Goal: Task Accomplishment & Management: Complete application form

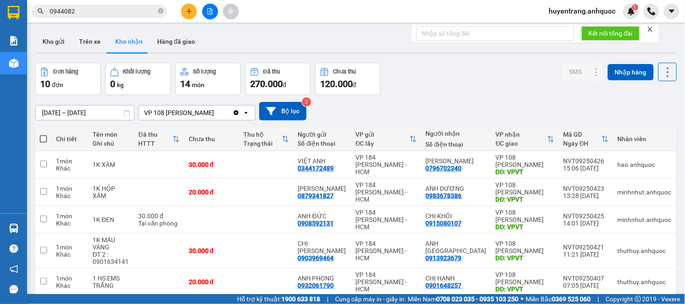
click at [191, 10] on icon "plus" at bounding box center [189, 11] width 6 height 6
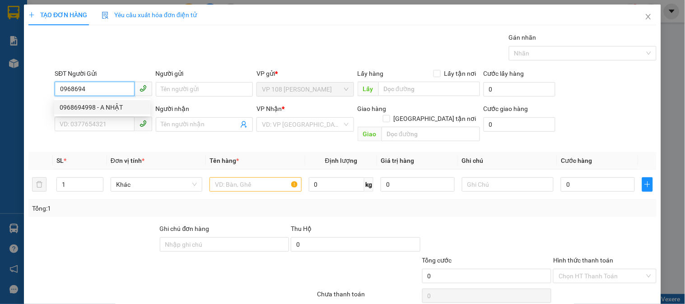
click at [70, 106] on div "0968694998 - A NHẬT" at bounding box center [102, 107] width 85 height 10
type input "0968694998"
type input "A NHẬT"
type input "0961694997"
type input "A ĐỨC"
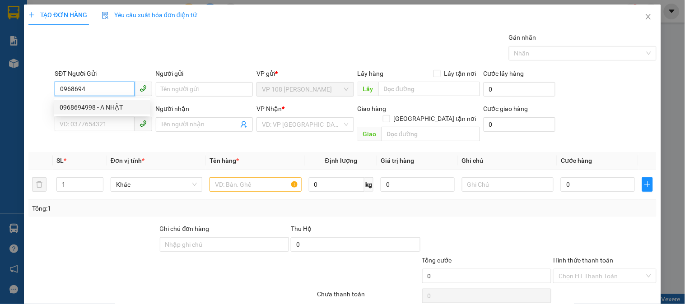
type input "vp184"
type input "20.000"
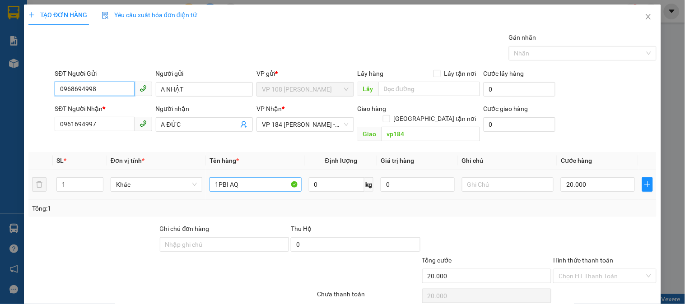
type input "0968694998"
drag, startPoint x: 249, startPoint y: 171, endPoint x: 203, endPoint y: 174, distance: 46.2
click at [203, 174] on tr "1 Khác 1PBI AQ 0 kg 0 20.000" at bounding box center [342, 185] width 628 height 30
type input "1T XỐP TRẮNG"
click at [571, 178] on input "20.000" at bounding box center [598, 184] width 74 height 14
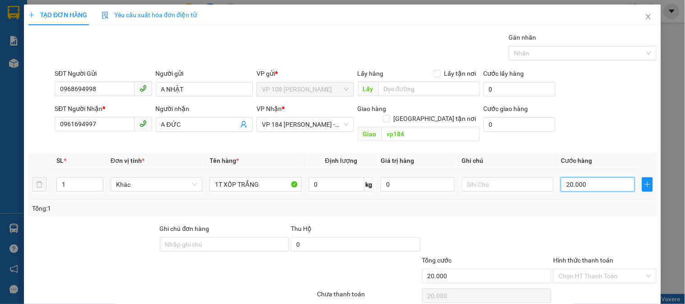
type input "6"
type input "60"
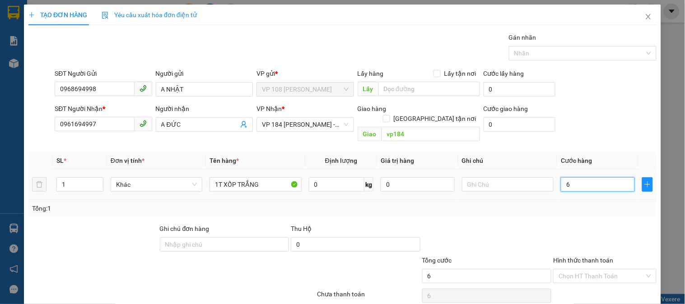
type input "60"
type input "600"
type input "6.000"
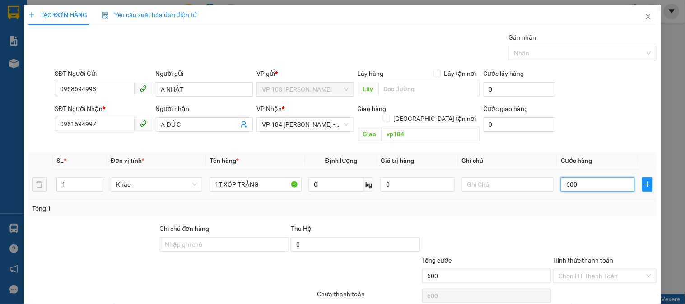
type input "6.000"
type input "60.000"
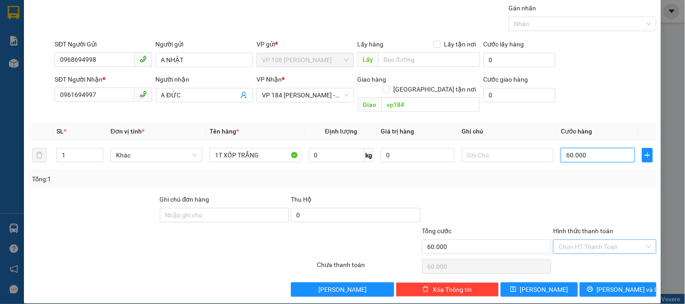
type input "60.000"
click at [574, 240] on input "Hình thức thanh toán" at bounding box center [601, 247] width 86 height 14
click at [574, 256] on div "Tại văn phòng" at bounding box center [598, 256] width 91 height 10
type input "0"
click at [619, 285] on span "Lưu và In" at bounding box center [628, 290] width 63 height 10
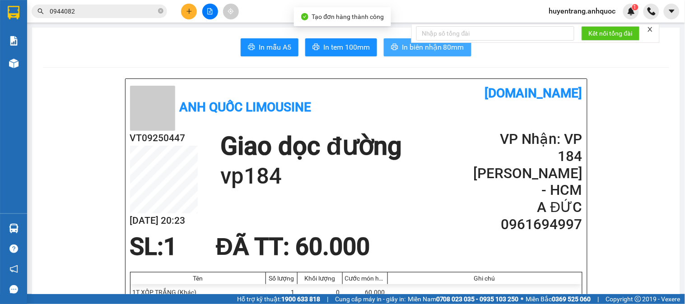
click at [392, 48] on icon "printer" at bounding box center [394, 46] width 7 height 7
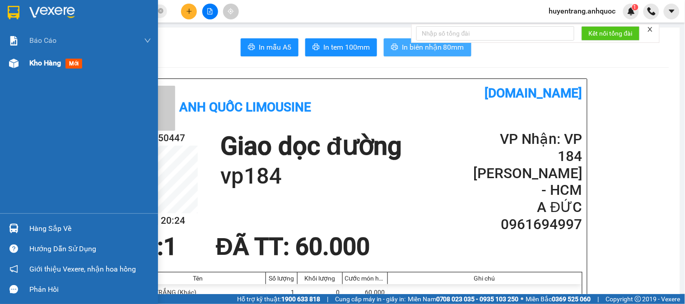
click at [23, 63] on div "Kho hàng mới" at bounding box center [79, 63] width 158 height 23
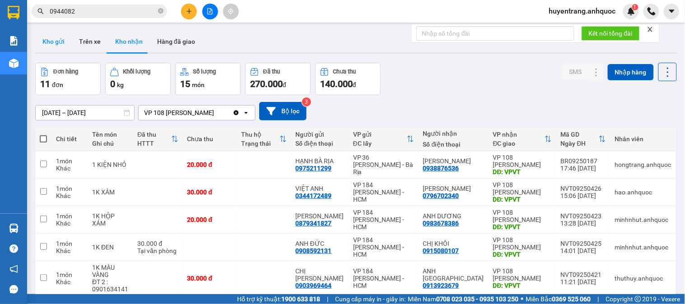
click at [62, 41] on button "Kho gửi" at bounding box center [53, 42] width 37 height 22
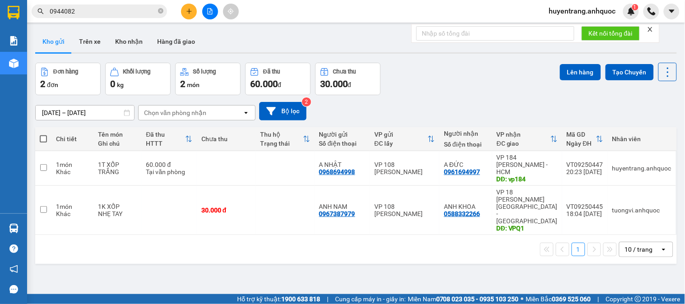
click at [35, 31] on button "Kho gửi" at bounding box center [53, 42] width 37 height 22
click at [159, 8] on icon "close-circle" at bounding box center [160, 10] width 5 height 5
click at [132, 46] on button "Kho nhận" at bounding box center [129, 42] width 42 height 22
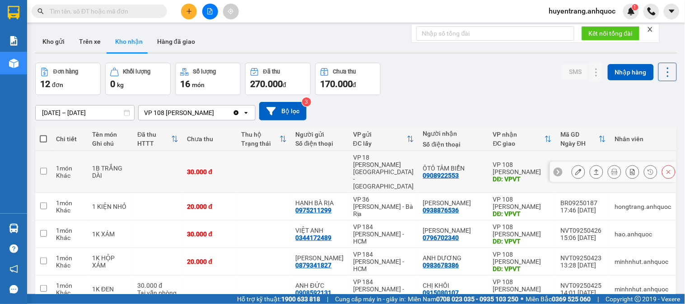
click at [208, 156] on td "30.000 đ" at bounding box center [210, 172] width 54 height 42
checkbox input "true"
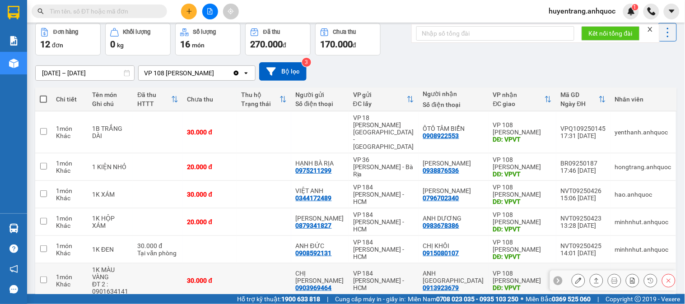
scroll to position [100, 0]
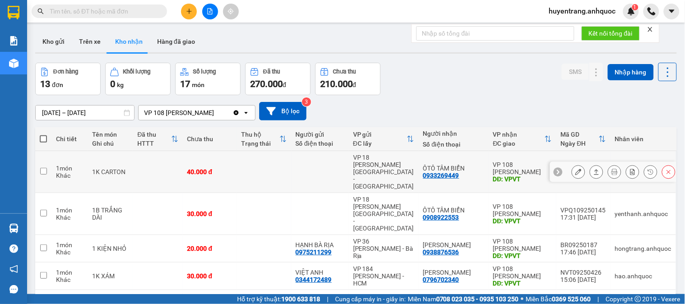
click at [263, 173] on td at bounding box center [264, 172] width 54 height 42
checkbox input "true"
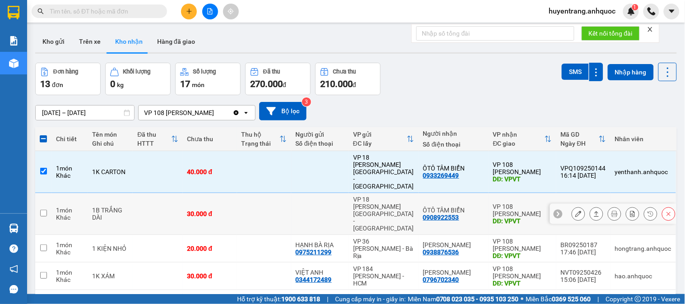
click at [291, 193] on td at bounding box center [264, 214] width 54 height 42
checkbox input "true"
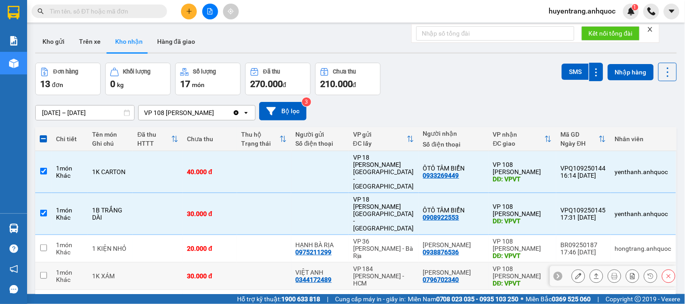
click at [332, 276] on div "0344172489" at bounding box center [314, 279] width 36 height 7
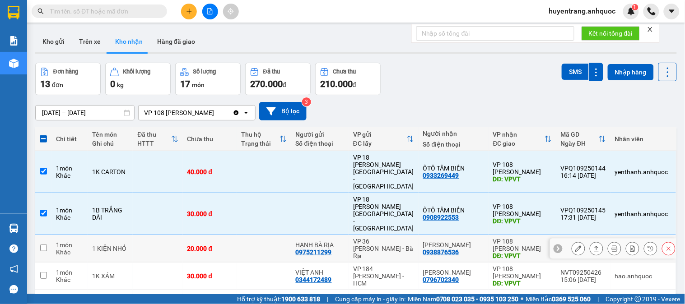
click at [332, 249] on div "0975211299" at bounding box center [314, 252] width 36 height 7
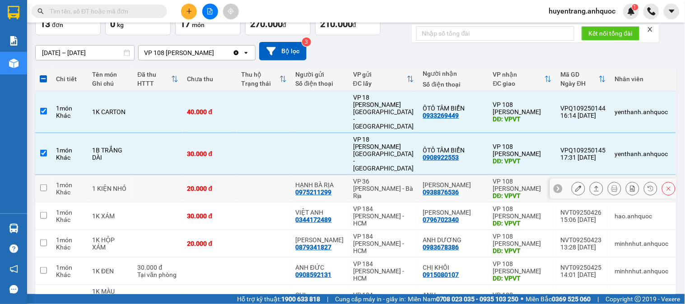
scroll to position [50, 0]
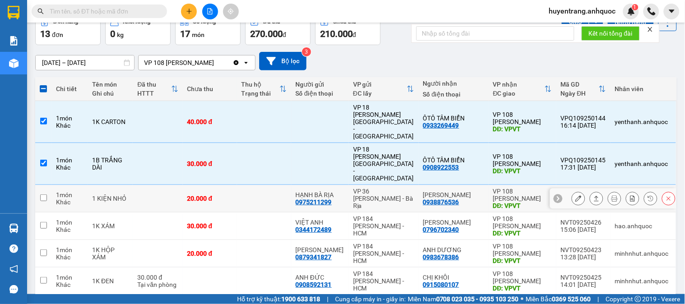
click at [291, 185] on td at bounding box center [264, 199] width 54 height 28
checkbox input "true"
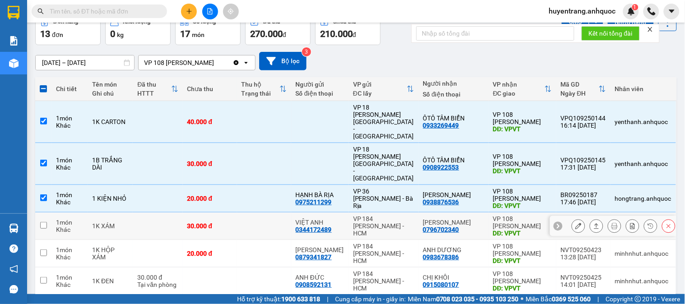
click at [291, 213] on td at bounding box center [264, 227] width 54 height 28
checkbox input "true"
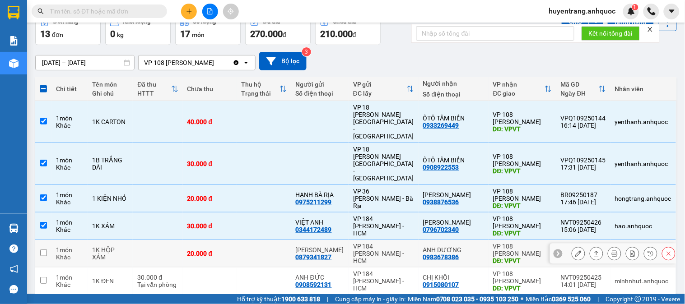
click at [291, 240] on td at bounding box center [264, 254] width 54 height 28
checkbox input "true"
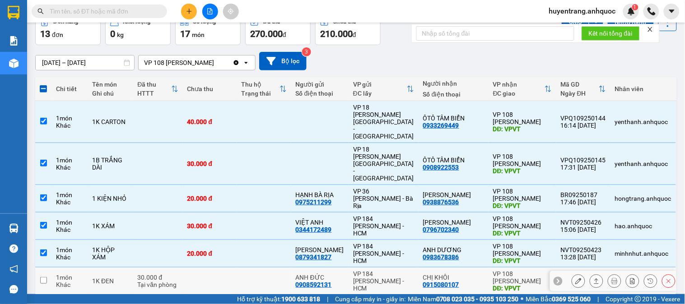
click at [291, 268] on td at bounding box center [264, 282] width 54 height 28
checkbox input "true"
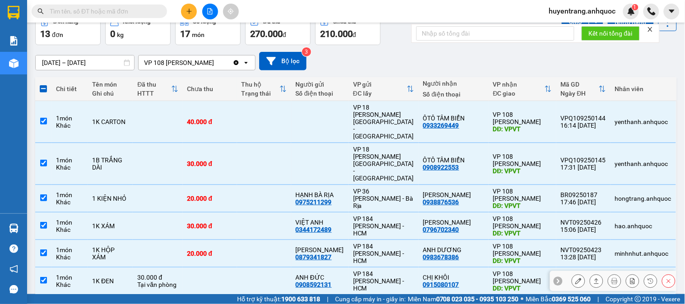
scroll to position [100, 0]
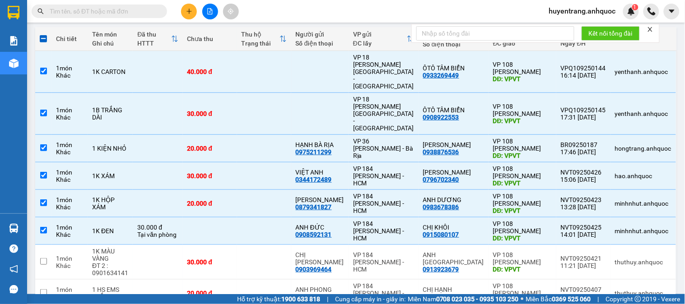
checkbox input "true"
click at [291, 245] on td at bounding box center [264, 262] width 54 height 35
checkbox input "true"
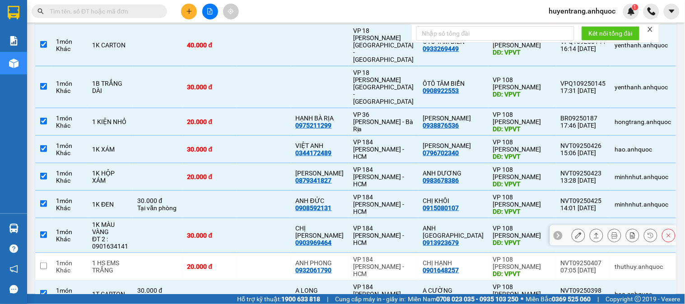
scroll to position [150, 0]
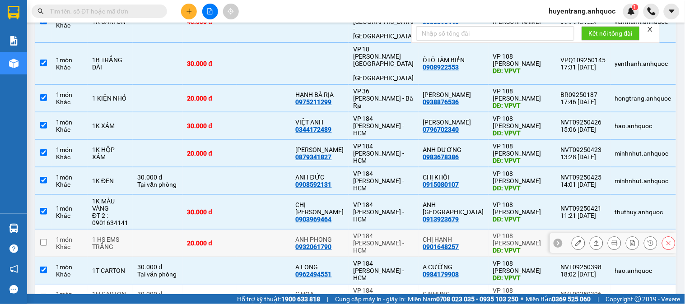
click at [327, 243] on div "0932061790" at bounding box center [314, 246] width 36 height 7
click at [278, 230] on td at bounding box center [264, 244] width 54 height 28
checkbox input "true"
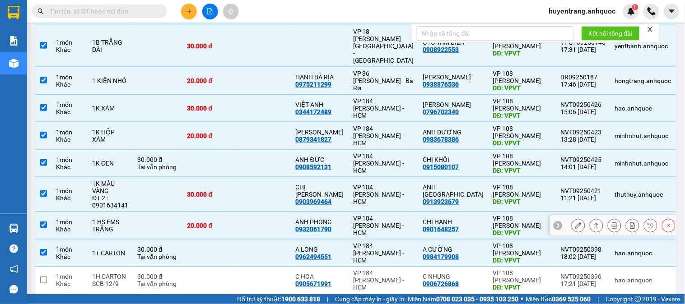
scroll to position [177, 0]
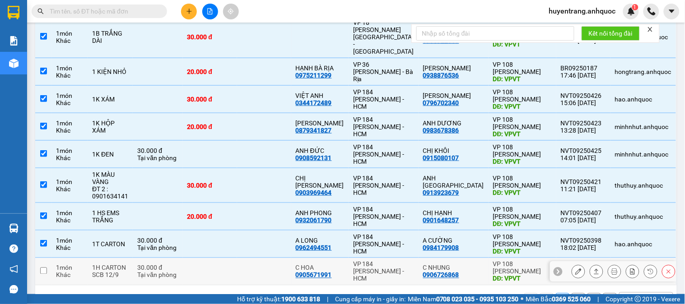
click at [376, 261] on div "VP 184 Nguyễn Văn Trỗi - HCM" at bounding box center [383, 272] width 61 height 22
checkbox input "true"
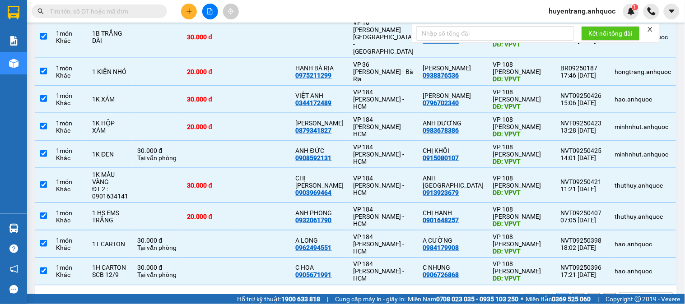
click at [571, 293] on button "2" at bounding box center [578, 300] width 14 height 14
checkbox input "false"
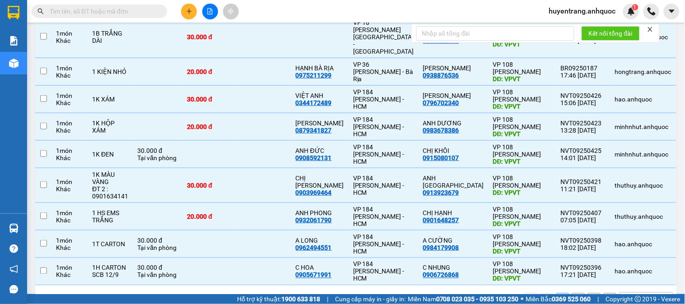
checkbox input "false"
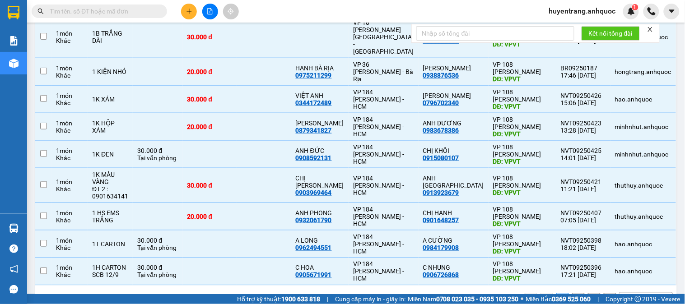
checkbox input "false"
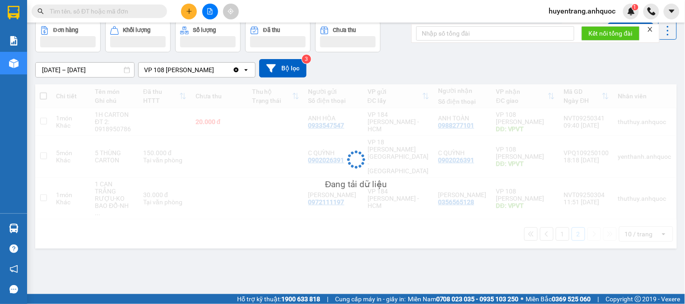
scroll to position [42, 0]
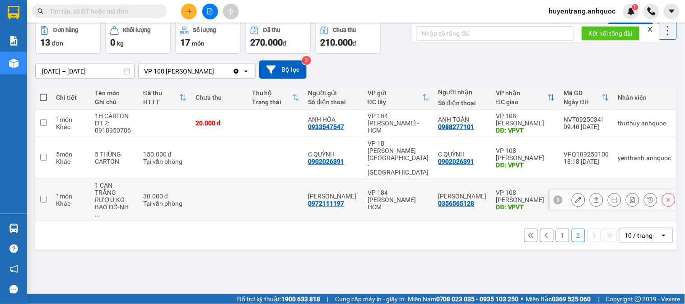
click at [434, 179] on td "VP 184 Nguyễn Văn Trỗi - HCM" at bounding box center [398, 200] width 71 height 42
checkbox input "true"
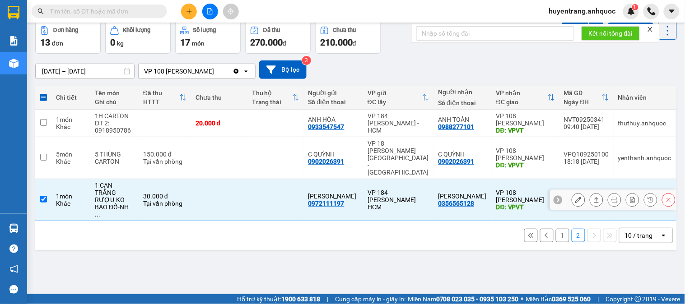
click at [576, 192] on button at bounding box center [578, 200] width 13 height 16
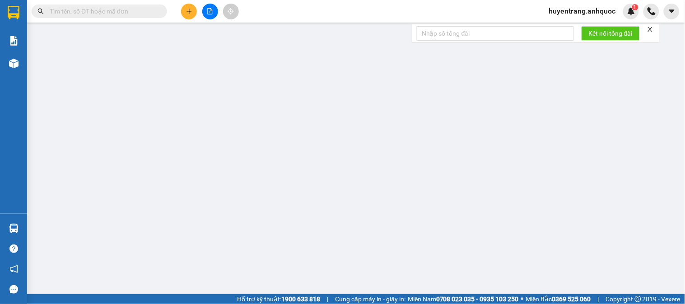
type input "0972111197"
type input "ANH HẢI"
type input "0356565128"
type input "ANH TIẾN"
type input "VPVT"
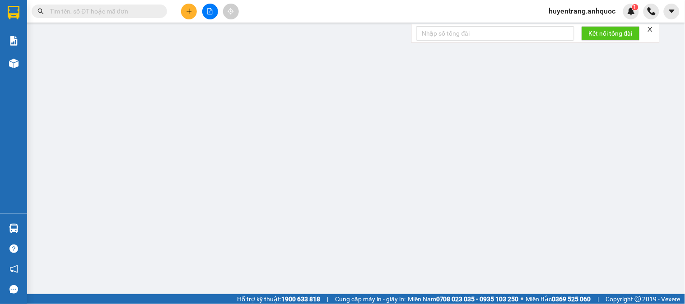
type input "30.000"
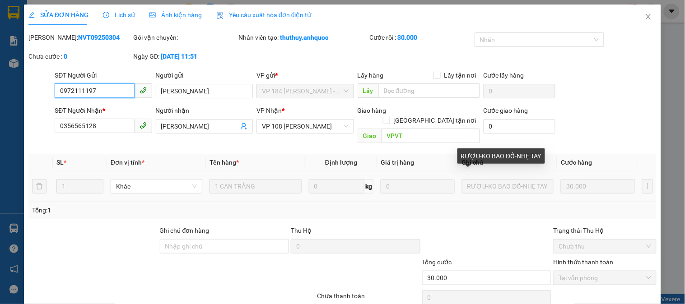
scroll to position [32, 0]
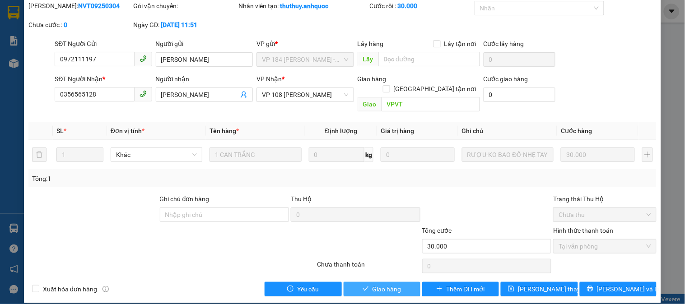
drag, startPoint x: 390, startPoint y: 274, endPoint x: 407, endPoint y: 260, distance: 22.8
click at [390, 282] on button "Giao hàng" at bounding box center [382, 289] width 77 height 14
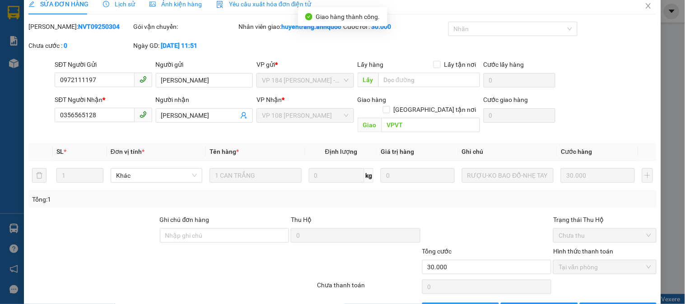
scroll to position [0, 0]
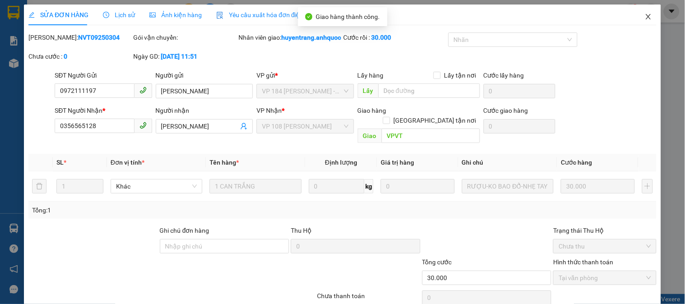
click at [646, 14] on span "Close" at bounding box center [648, 17] width 25 height 25
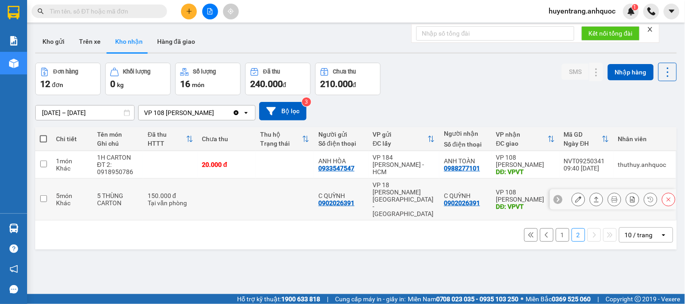
click at [430, 197] on div "VP 18 Nguyễn Thái Bình - Quận 1" at bounding box center [404, 199] width 62 height 36
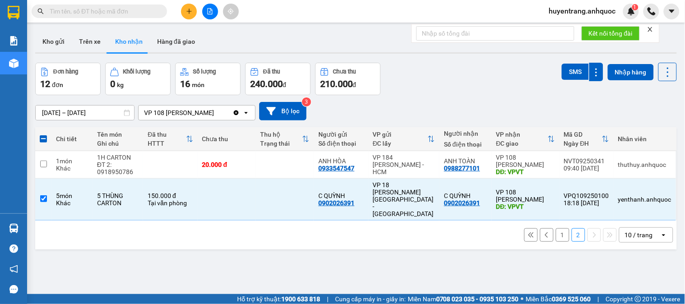
click at [556, 228] on button "1" at bounding box center [563, 235] width 14 height 14
checkbox input "false"
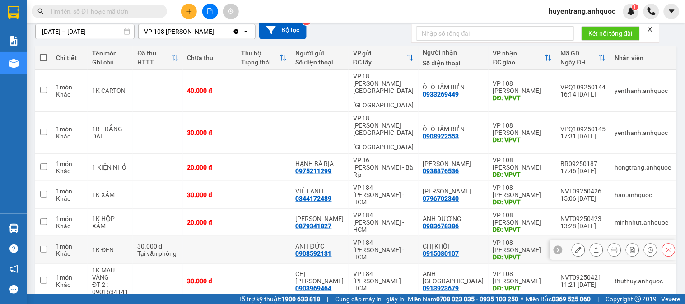
scroll to position [177, 0]
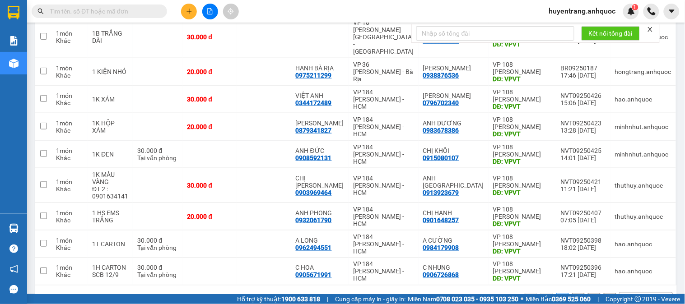
click at [594, 14] on span "huyentrang.anhquoc" at bounding box center [582, 10] width 81 height 11
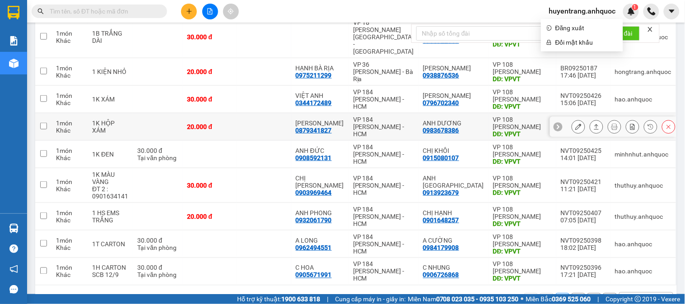
scroll to position [0, 0]
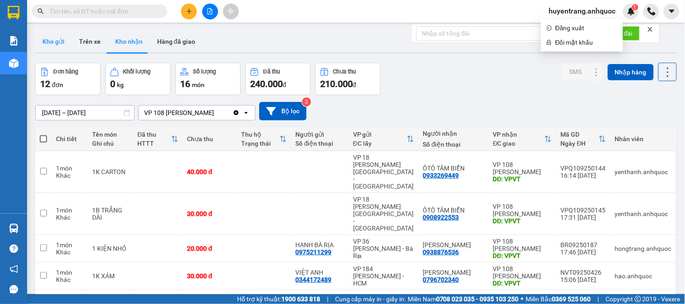
click at [53, 47] on button "Kho gửi" at bounding box center [53, 42] width 37 height 22
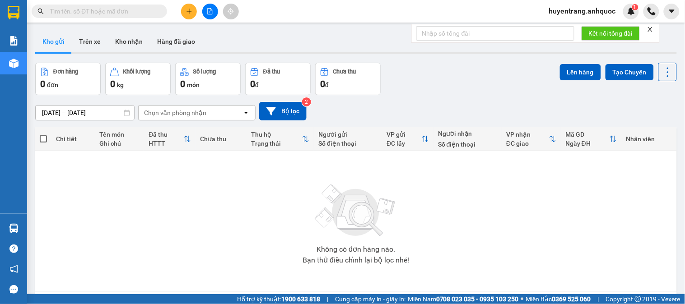
click at [597, 8] on span "huyentrang.anhquoc" at bounding box center [582, 10] width 81 height 11
click at [586, 30] on span "Đăng xuất" at bounding box center [586, 28] width 62 height 10
